Goal: Task Accomplishment & Management: Use online tool/utility

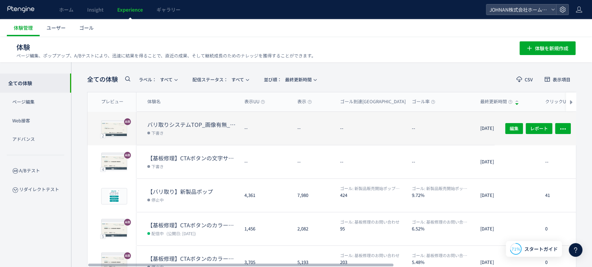
click at [361, 133] on dl "--" at bounding box center [373, 131] width 66 height 27
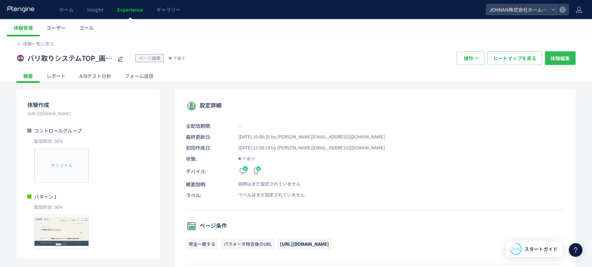
click at [560, 59] on span "体験編集" at bounding box center [560, 58] width 19 height 14
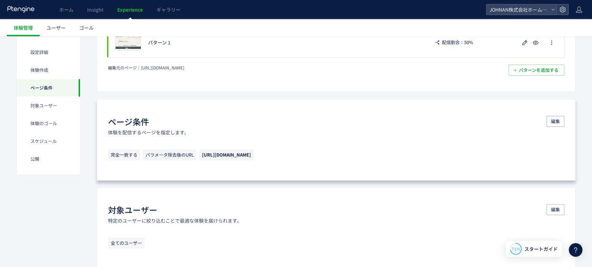
scroll to position [467, 0]
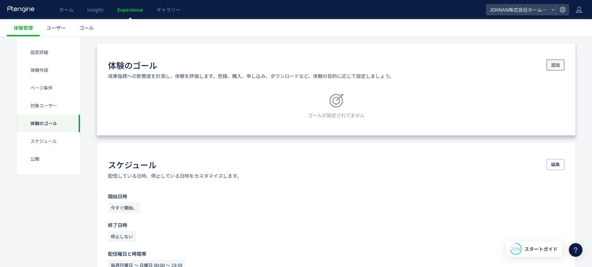
click at [557, 65] on span "追加" at bounding box center [555, 64] width 9 height 11
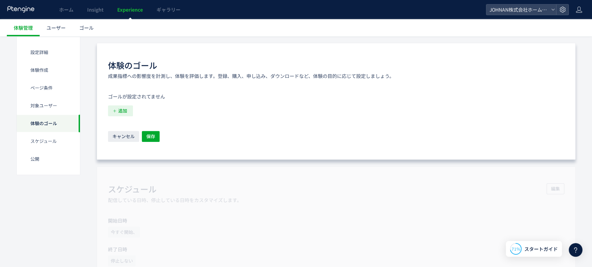
click at [122, 109] on span "追加" at bounding box center [122, 110] width 9 height 11
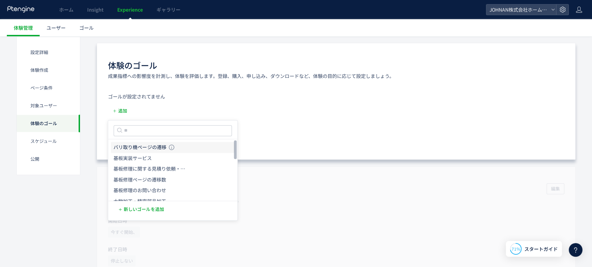
click at [155, 146] on icon "バリ取り機ページの遷移" at bounding box center [139, 147] width 53 height 7
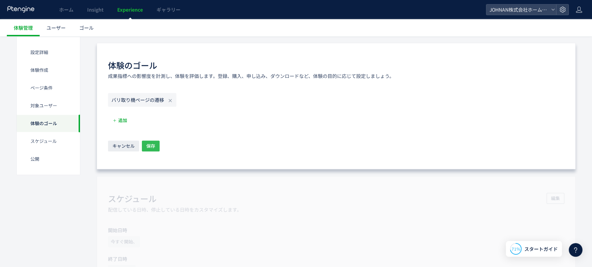
drag, startPoint x: 152, startPoint y: 146, endPoint x: 260, endPoint y: 147, distance: 108.0
click at [152, 146] on span "保存" at bounding box center [150, 145] width 9 height 11
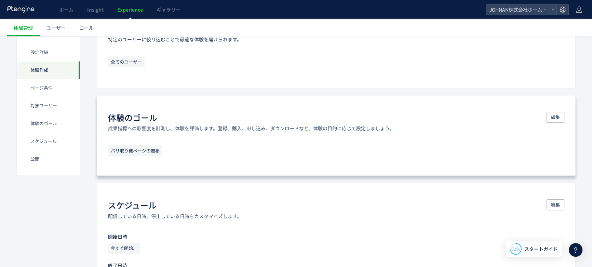
scroll to position [0, 0]
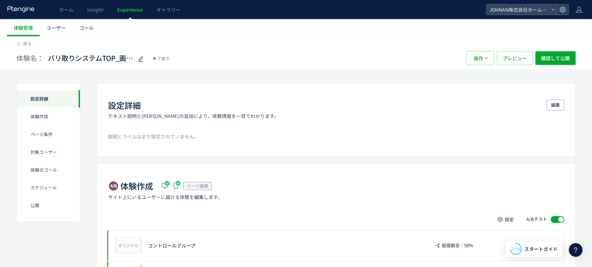
click at [127, 8] on span "Experience" at bounding box center [130, 9] width 26 height 7
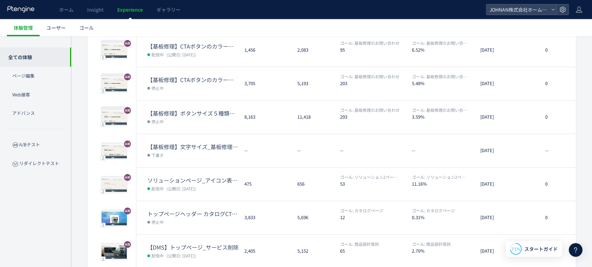
scroll to position [205, 0]
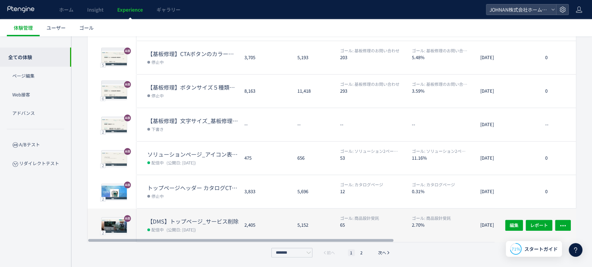
click at [211, 223] on dt "【DMS】トップページ_サービス削除" at bounding box center [193, 221] width 92 height 8
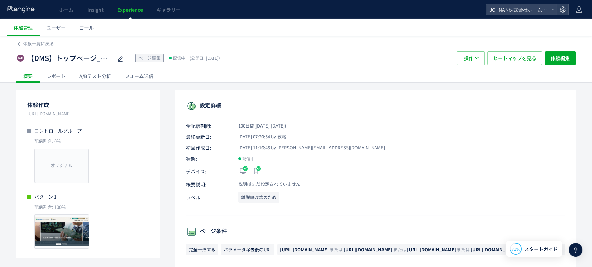
click at [101, 77] on div "A/Bテスト分析" at bounding box center [94, 76] width 45 height 14
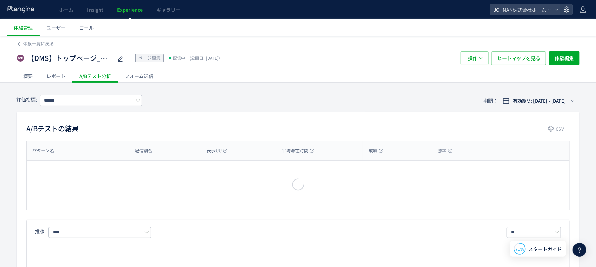
type input "******"
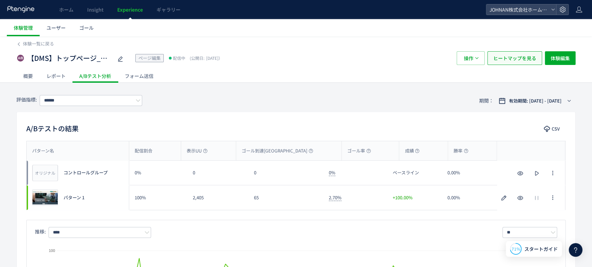
click at [509, 58] on span "ヒートマップを見る" at bounding box center [514, 58] width 43 height 14
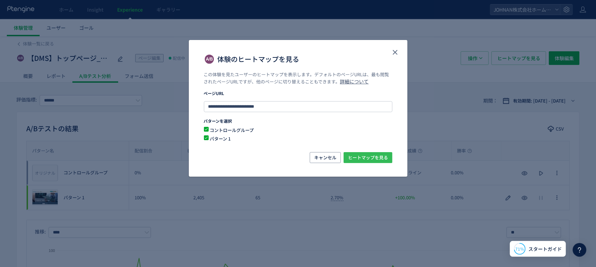
click at [376, 160] on span "ヒートマップを見る" at bounding box center [368, 157] width 40 height 11
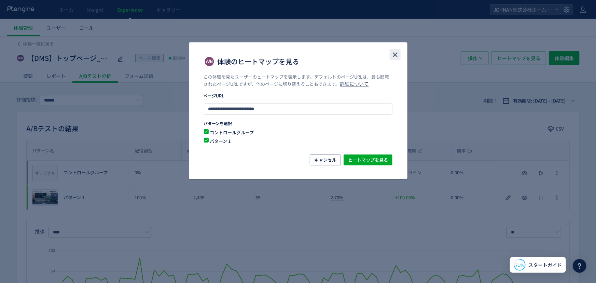
click at [394, 55] on use "close" at bounding box center [395, 54] width 5 height 5
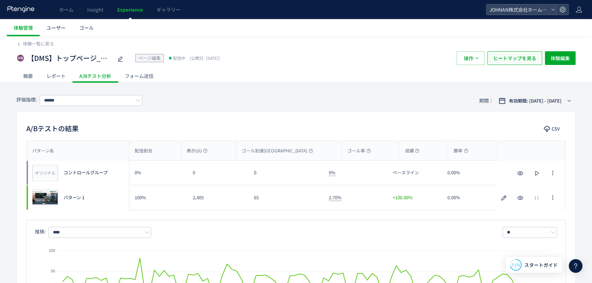
click at [515, 63] on span "ヒートマップを見る" at bounding box center [514, 58] width 43 height 14
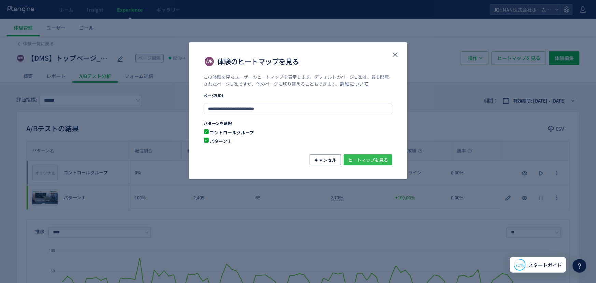
click at [369, 162] on span "ヒートマップを見る" at bounding box center [368, 159] width 40 height 11
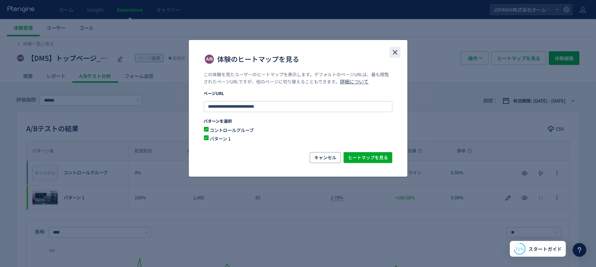
drag, startPoint x: 401, startPoint y: 51, endPoint x: 396, endPoint y: 52, distance: 4.9
click at [401, 52] on div "体験のヒートマップを見る" at bounding box center [298, 55] width 219 height 31
click at [374, 157] on span "ヒートマップを見る" at bounding box center [368, 157] width 40 height 11
drag, startPoint x: 397, startPoint y: 51, endPoint x: 228, endPoint y: 56, distance: 169.6
click at [397, 51] on icon "close" at bounding box center [395, 52] width 8 height 8
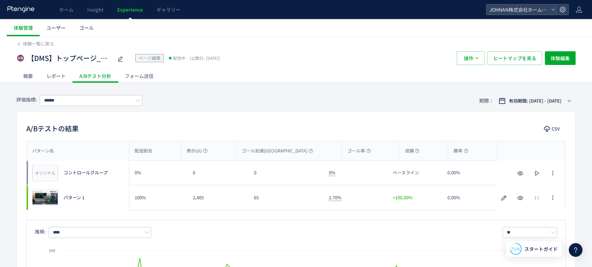
click at [129, 8] on span "Experience" at bounding box center [130, 9] width 26 height 7
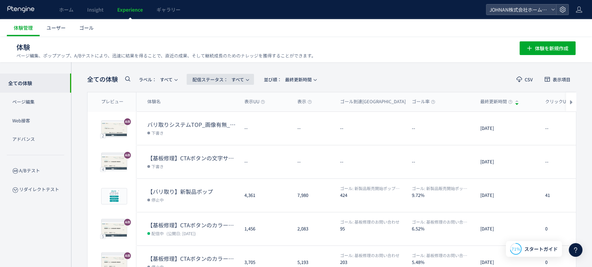
click at [243, 78] on span "配信ステータス​： すべて" at bounding box center [218, 79] width 52 height 11
click at [219, 117] on li "すべて" at bounding box center [222, 123] width 28 height 12
click at [242, 78] on span "配信ステータス​： すべて" at bounding box center [218, 79] width 52 height 11
click at [223, 129] on li "配信中" at bounding box center [222, 135] width 28 height 12
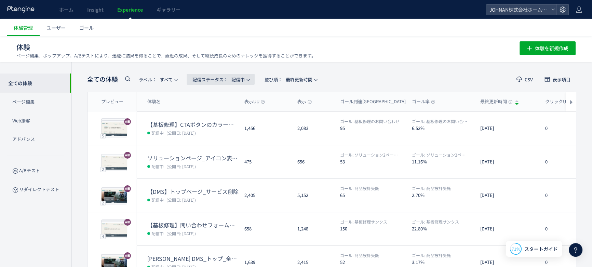
click at [243, 80] on span "配信ステータス​： 配信中" at bounding box center [218, 79] width 52 height 11
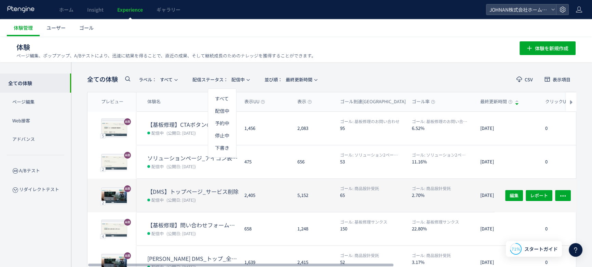
drag, startPoint x: 351, startPoint y: 44, endPoint x: 295, endPoint y: 189, distance: 155.7
click at [352, 44] on h1 "体験 ページ編集、ポップアップ、A/Bテストにより、迅速に結果を得ることで、直近の成果、そして継続成長のためのナレッジを獲得することができます。" at bounding box center [260, 47] width 488 height 10
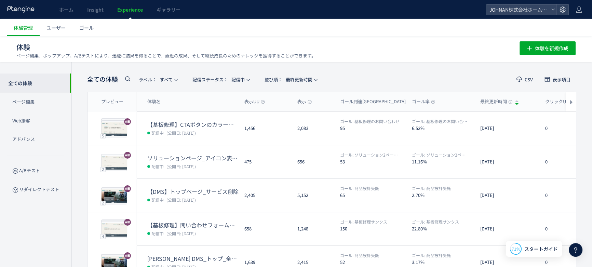
scroll to position [137, 0]
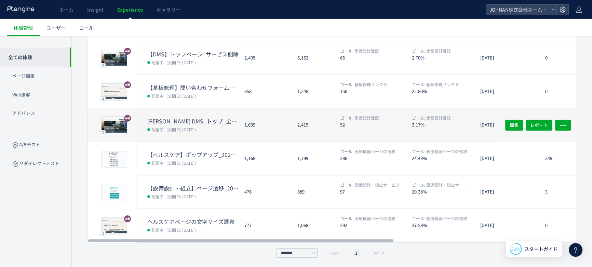
click at [277, 132] on div "1,639" at bounding box center [265, 124] width 53 height 33
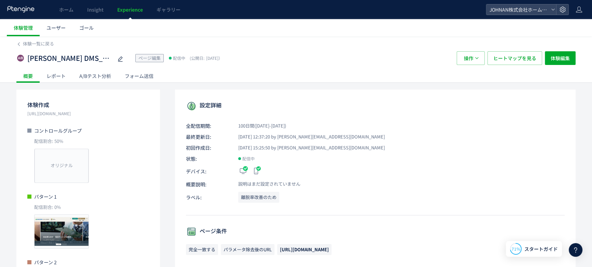
click at [96, 78] on div "A/Bテスト分析" at bounding box center [94, 76] width 45 height 14
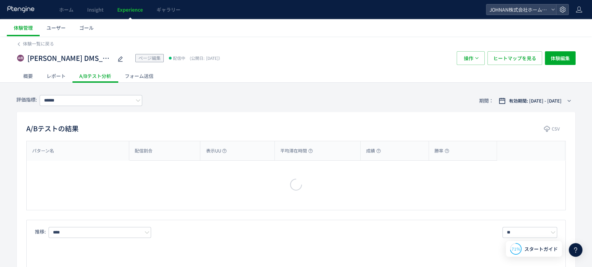
type input "******"
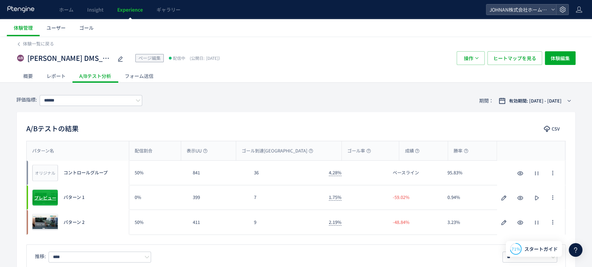
click at [48, 196] on span "プレビュー" at bounding box center [45, 197] width 22 height 6
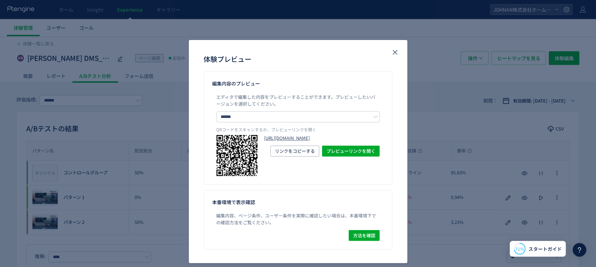
click at [332, 141] on link "[URL][DOMAIN_NAME]" at bounding box center [323, 138] width 116 height 6
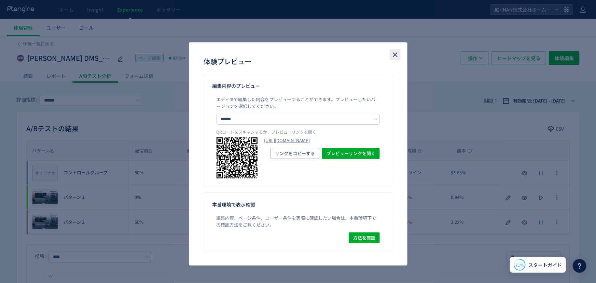
click at [398, 54] on icon "close" at bounding box center [395, 55] width 8 height 8
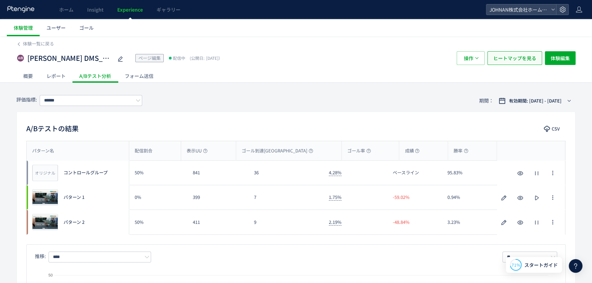
click at [517, 62] on span "ヒートマップを見る" at bounding box center [514, 58] width 43 height 14
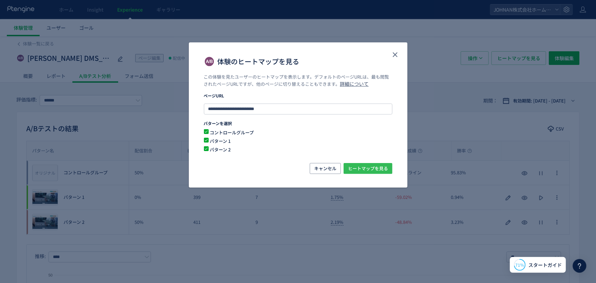
click at [372, 163] on span "ヒートマップを見る" at bounding box center [368, 168] width 40 height 11
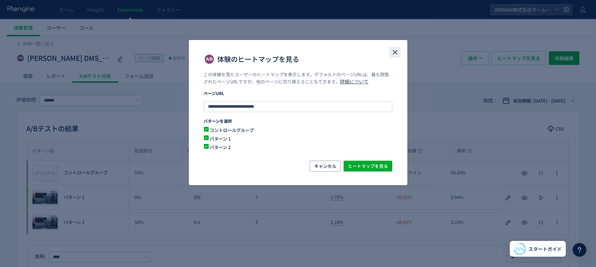
click at [396, 52] on icon "close" at bounding box center [395, 52] width 8 height 8
